Goal: Task Accomplishment & Management: Manage account settings

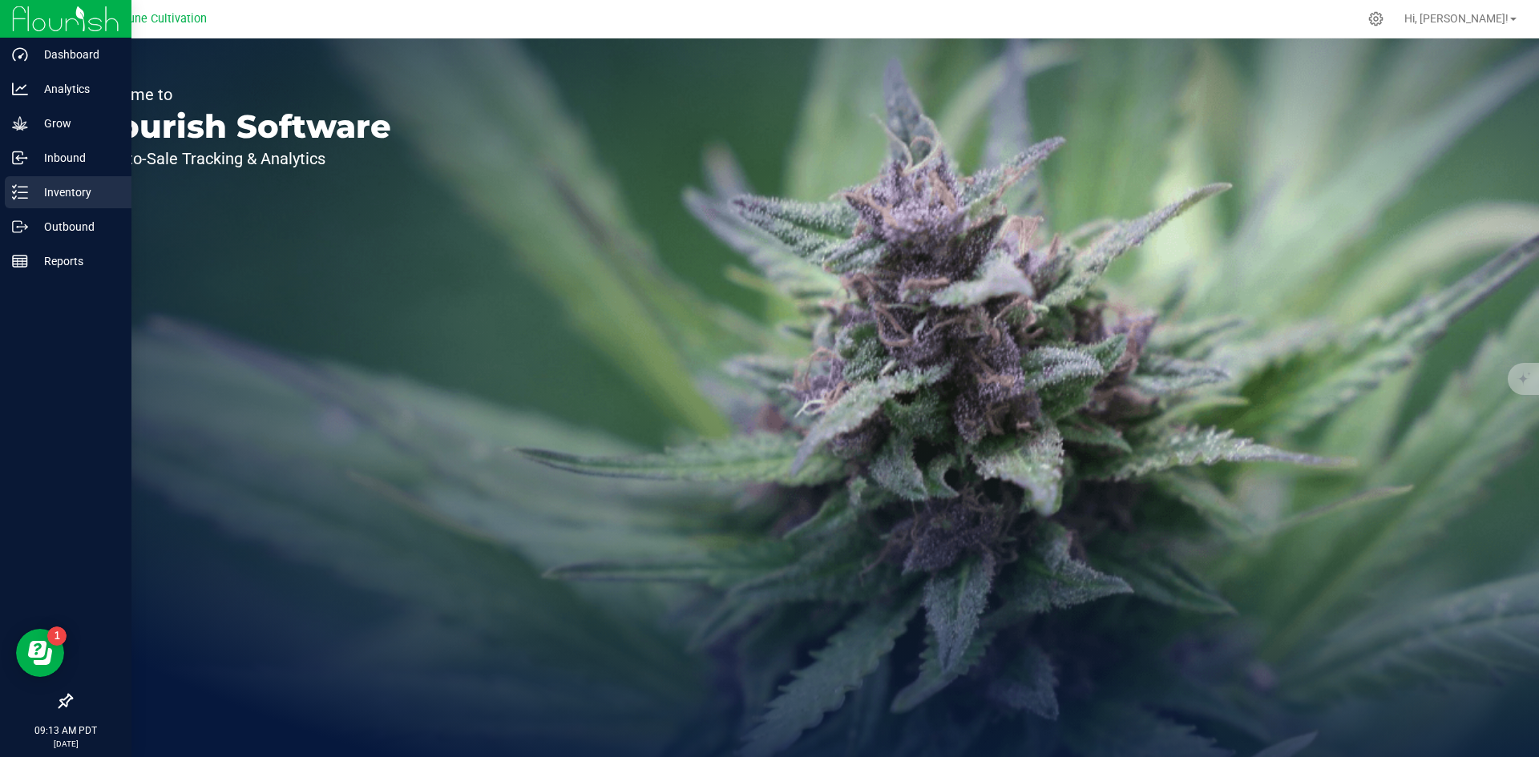
click at [14, 196] on icon at bounding box center [20, 192] width 16 height 16
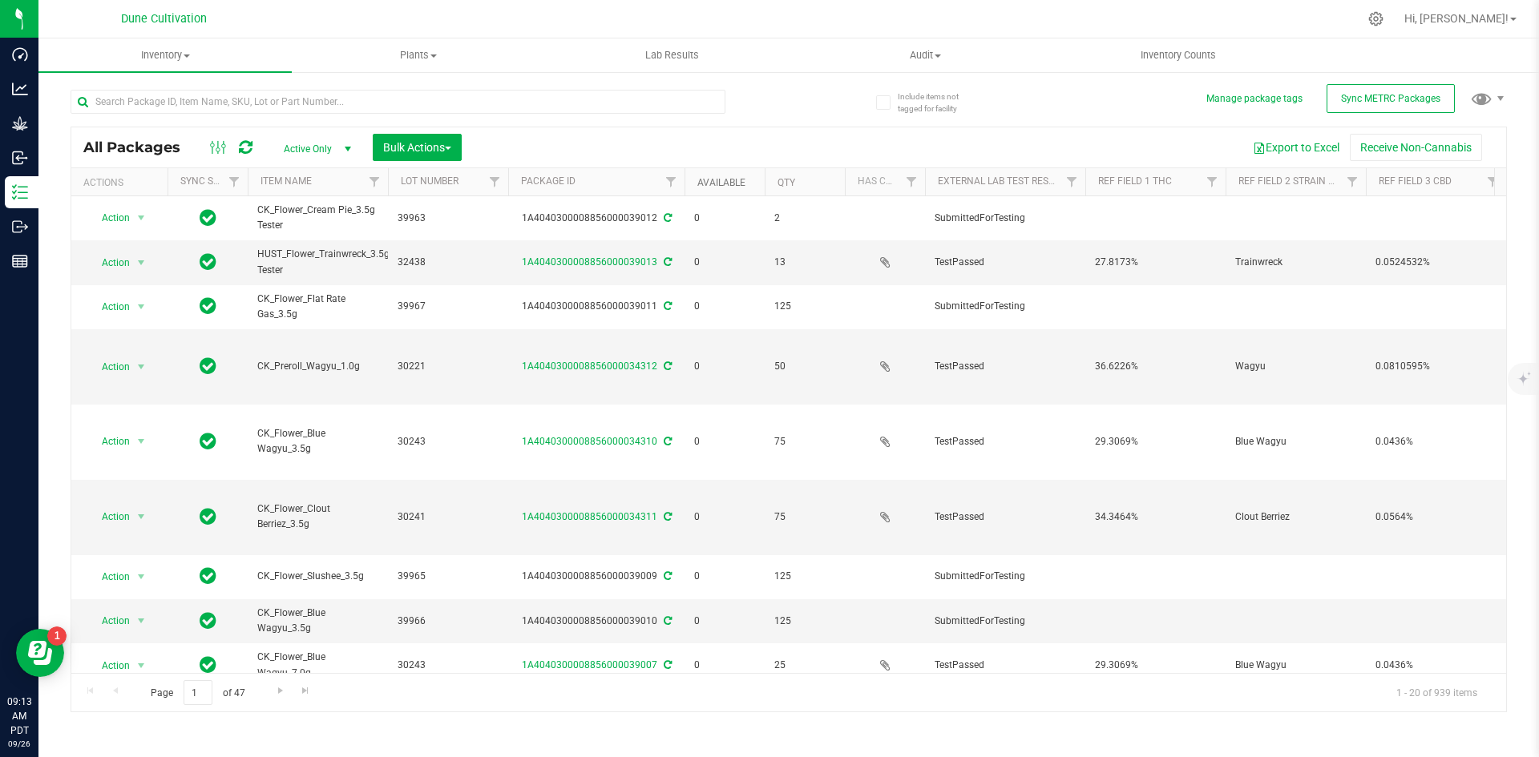
click at [734, 188] on link "Available" at bounding box center [721, 182] width 48 height 11
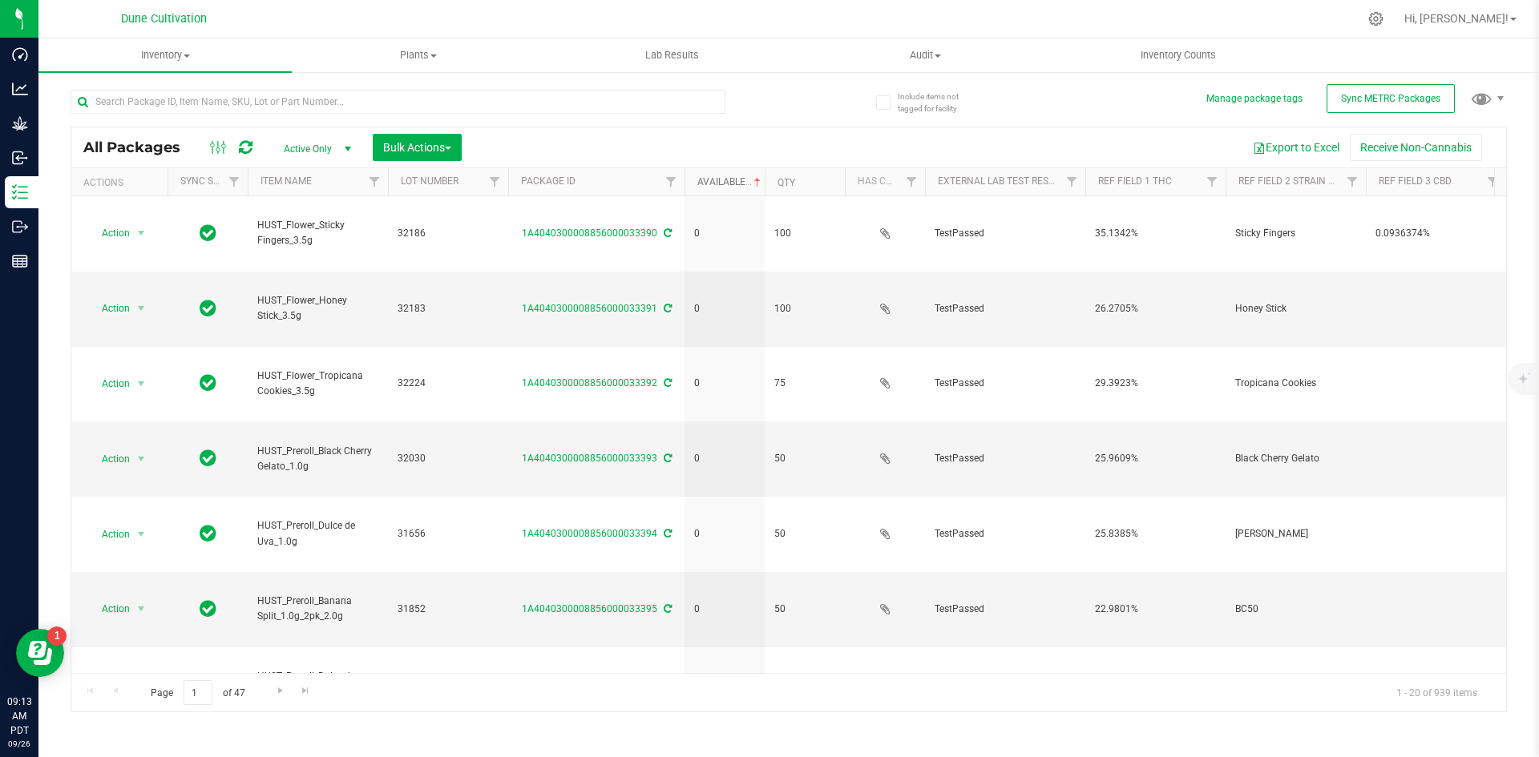
click at [731, 182] on link "Available" at bounding box center [730, 181] width 67 height 11
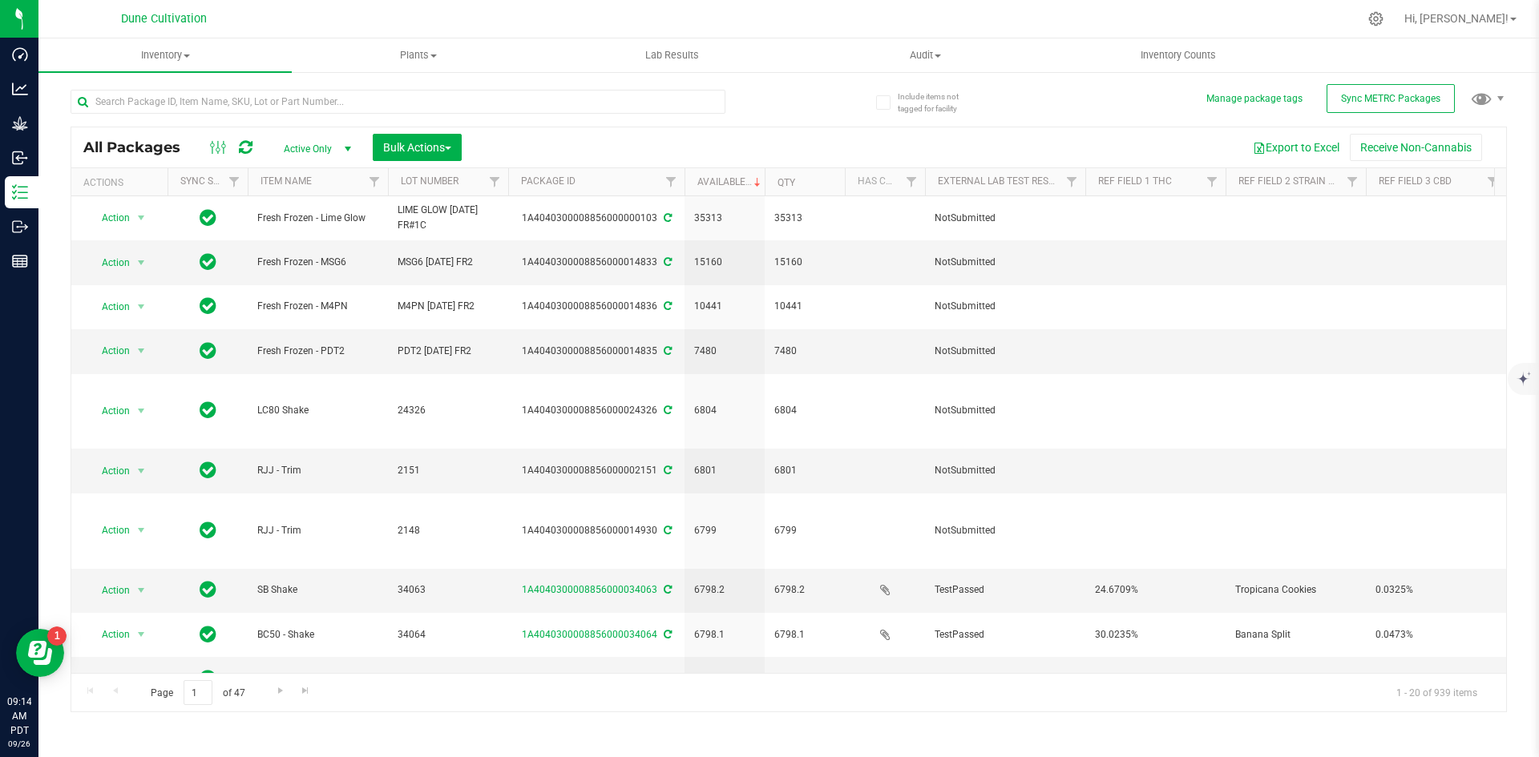
click at [46, 219] on div "Include items not tagged for facility Manage package tags Sync METRC Packages A…" at bounding box center [788, 315] width 1500 height 489
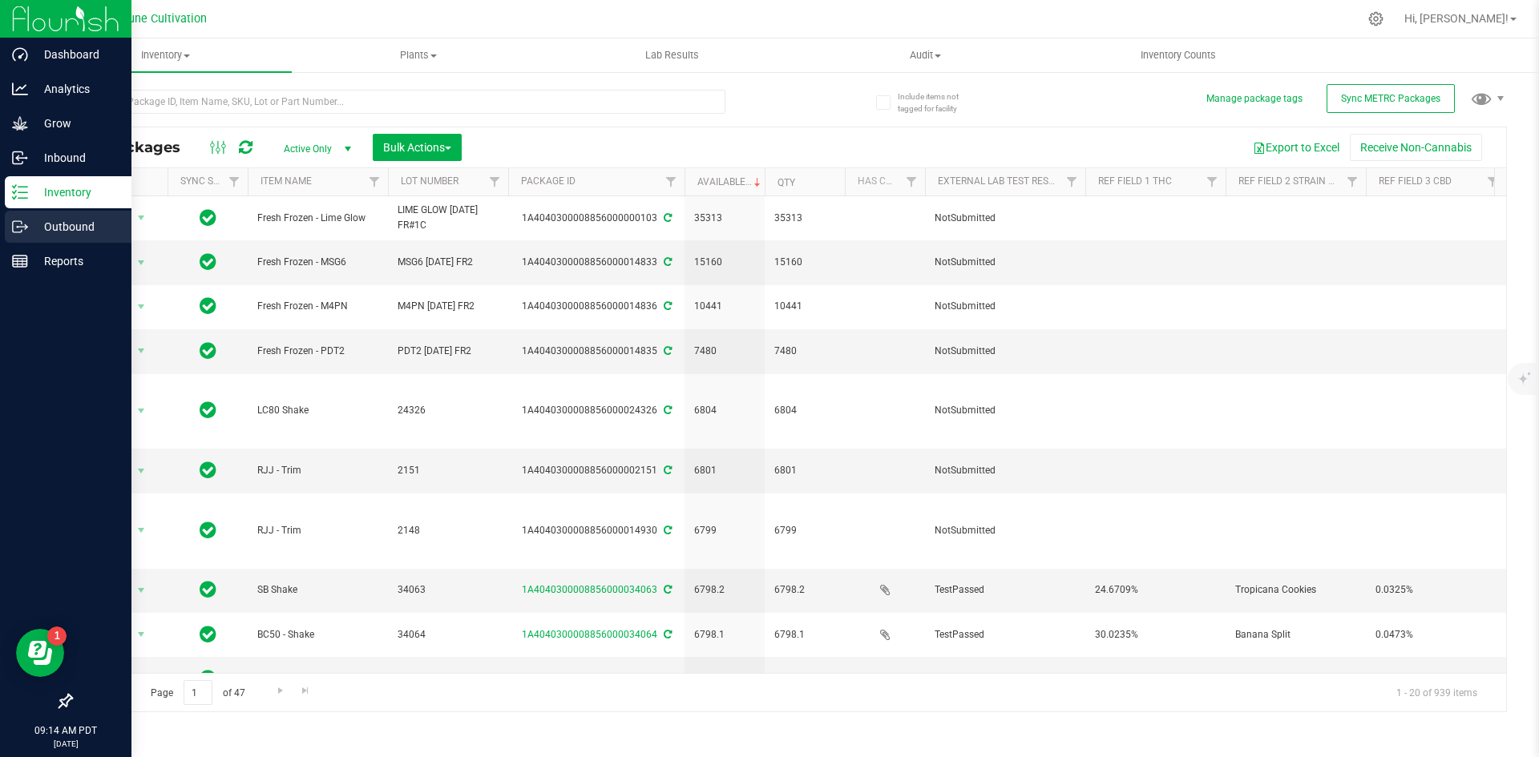
click at [38, 219] on p "Outbound" at bounding box center [76, 226] width 96 height 19
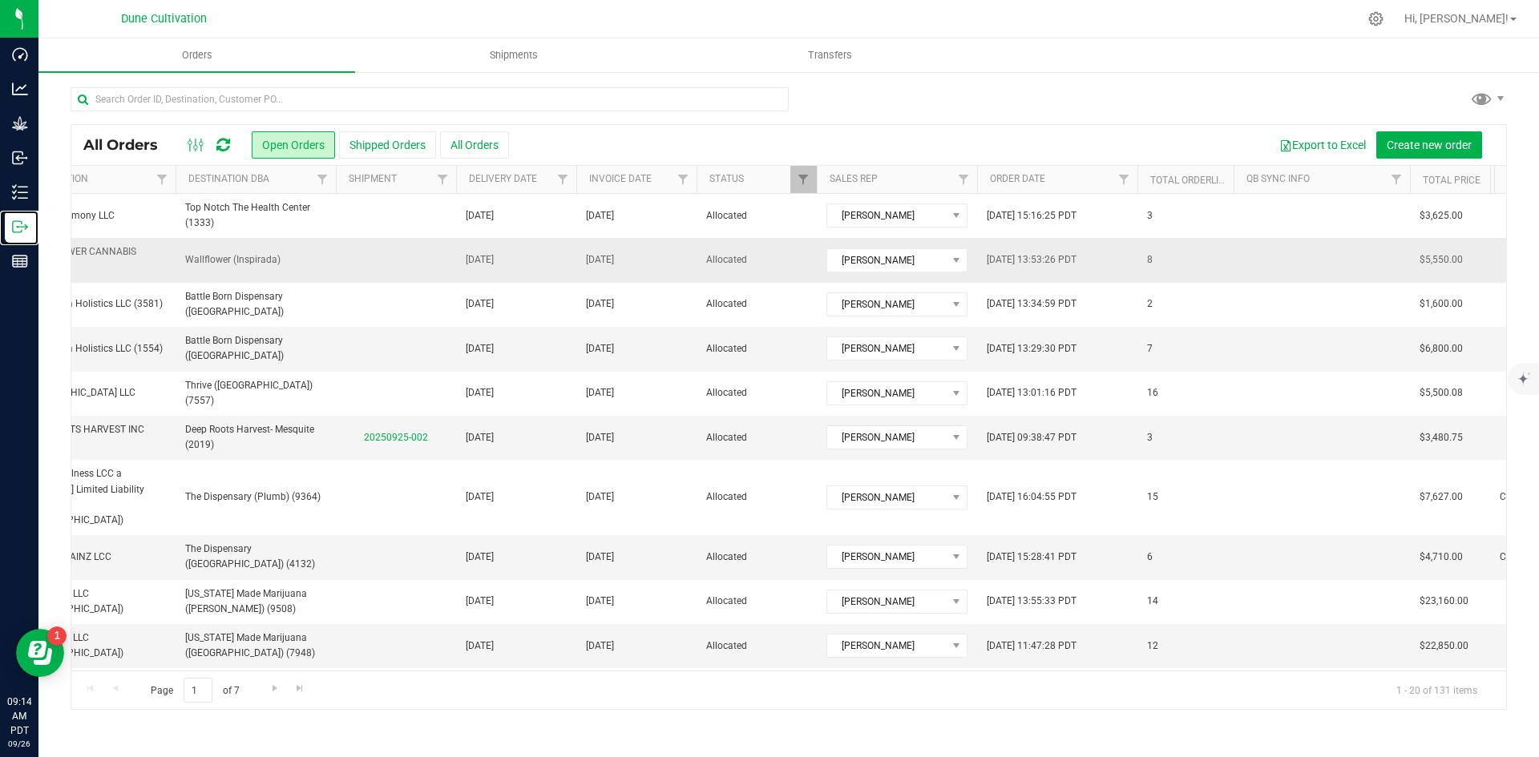
scroll to position [0, 345]
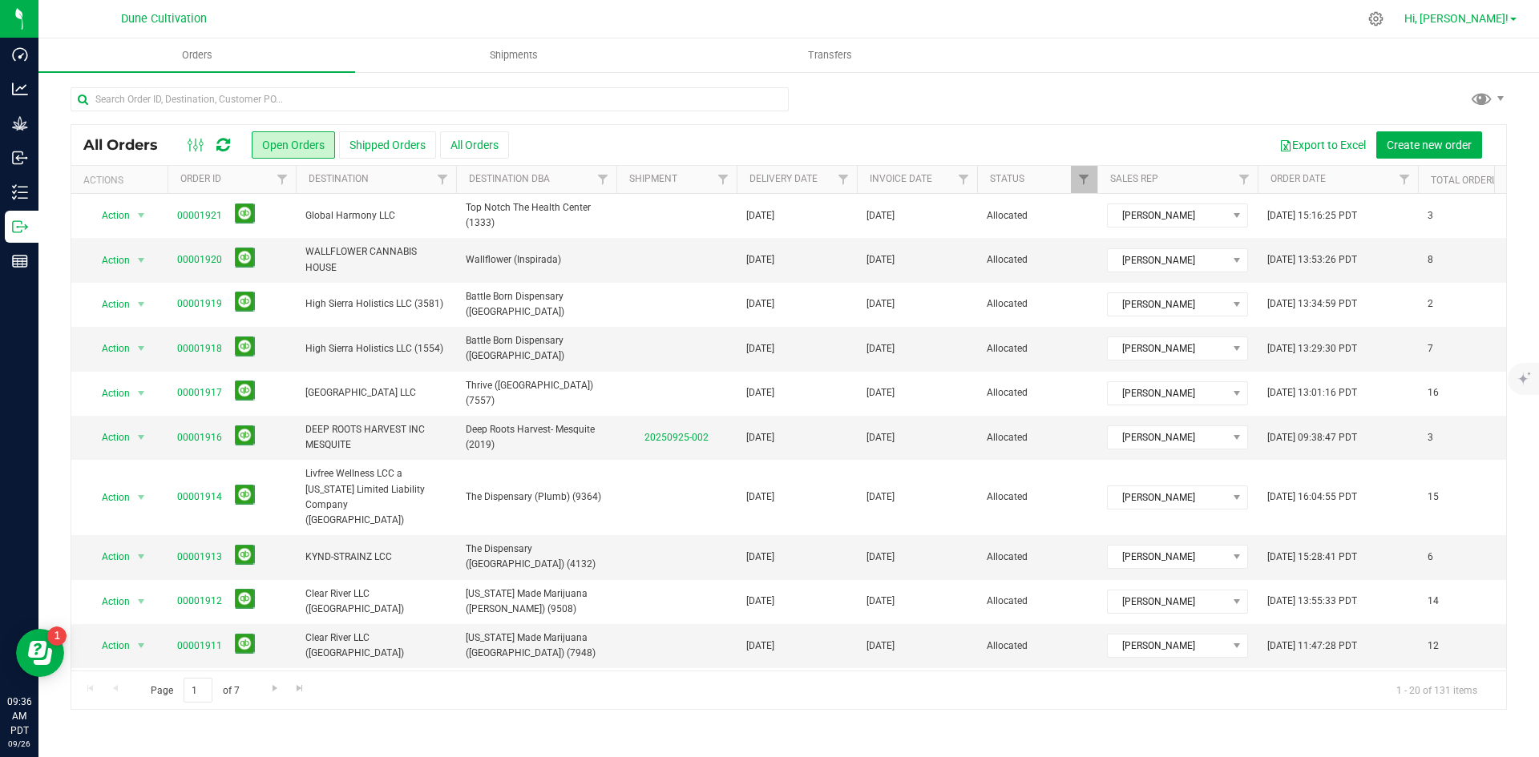
click at [1476, 18] on span "Hi, [PERSON_NAME]!" at bounding box center [1456, 18] width 104 height 13
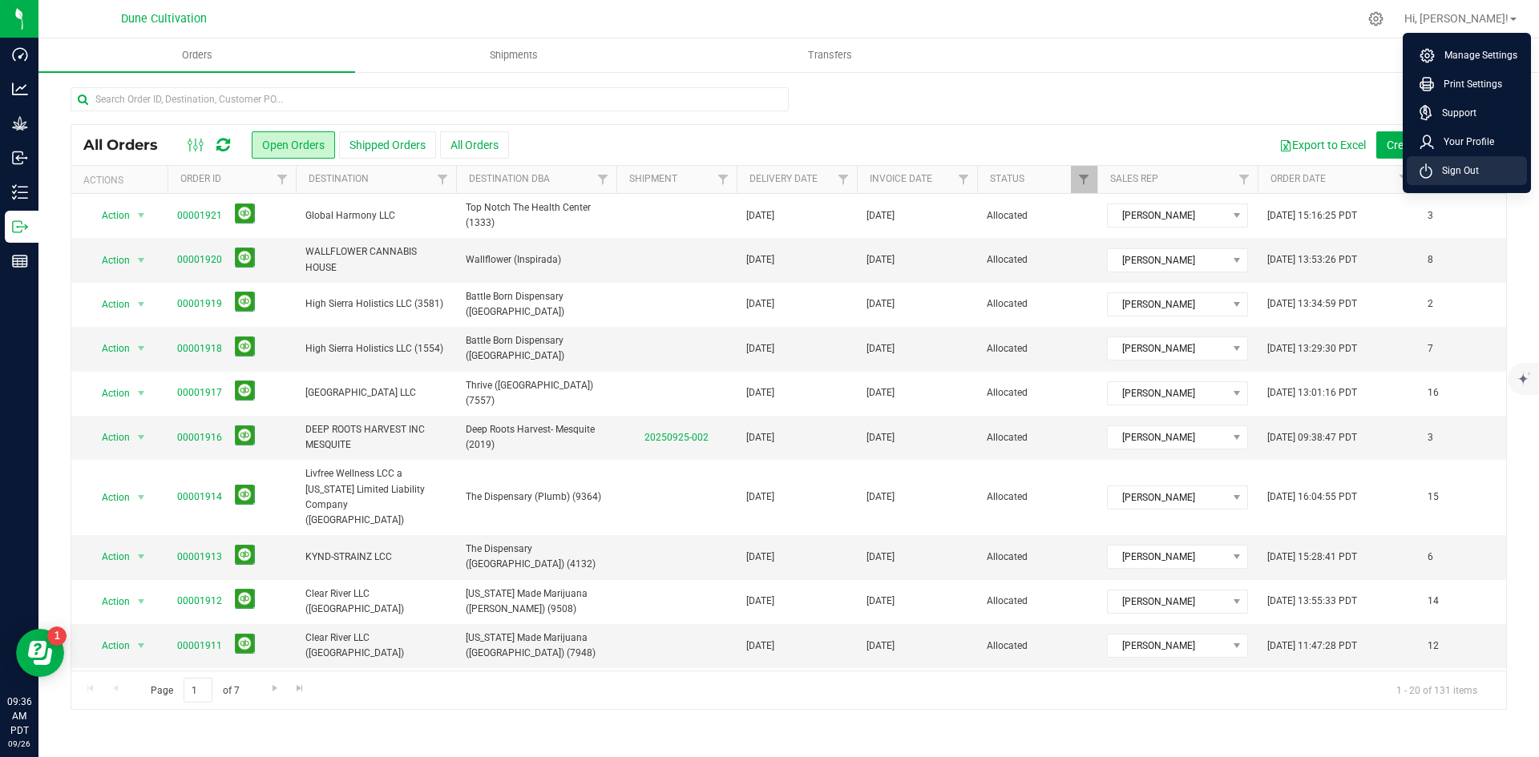
click at [1467, 163] on span "Sign Out" at bounding box center [1455, 171] width 46 height 16
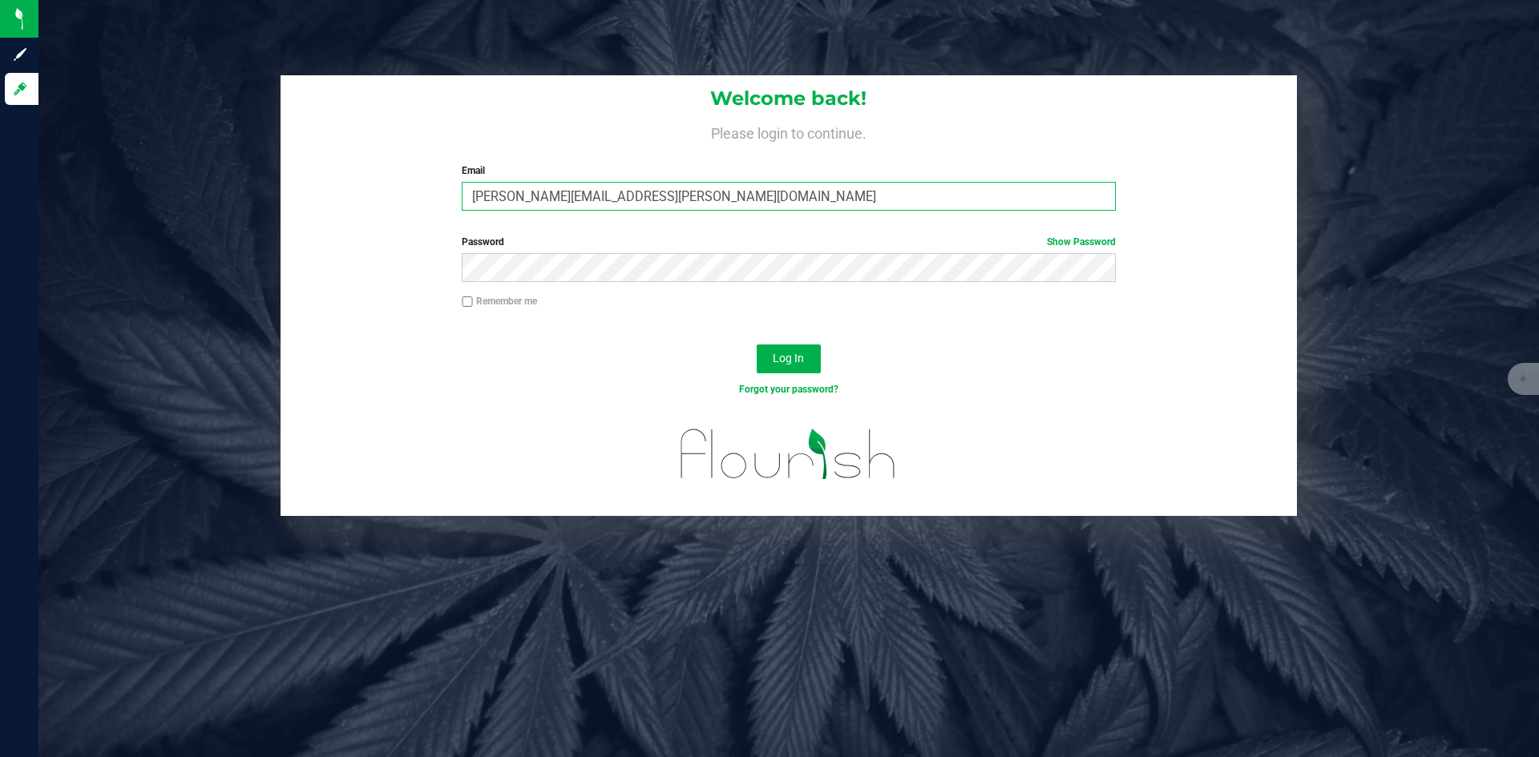
click at [543, 198] on input "[PERSON_NAME][EMAIL_ADDRESS][PERSON_NAME][DOMAIN_NAME]" at bounding box center [788, 196] width 653 height 29
type input "[PERSON_NAME][DOMAIN_NAME][EMAIL_ADDRESS][PERSON_NAME][DOMAIN_NAME]"
click at [757, 345] on button "Log In" at bounding box center [789, 359] width 64 height 29
